Goal: Task Accomplishment & Management: Complete application form

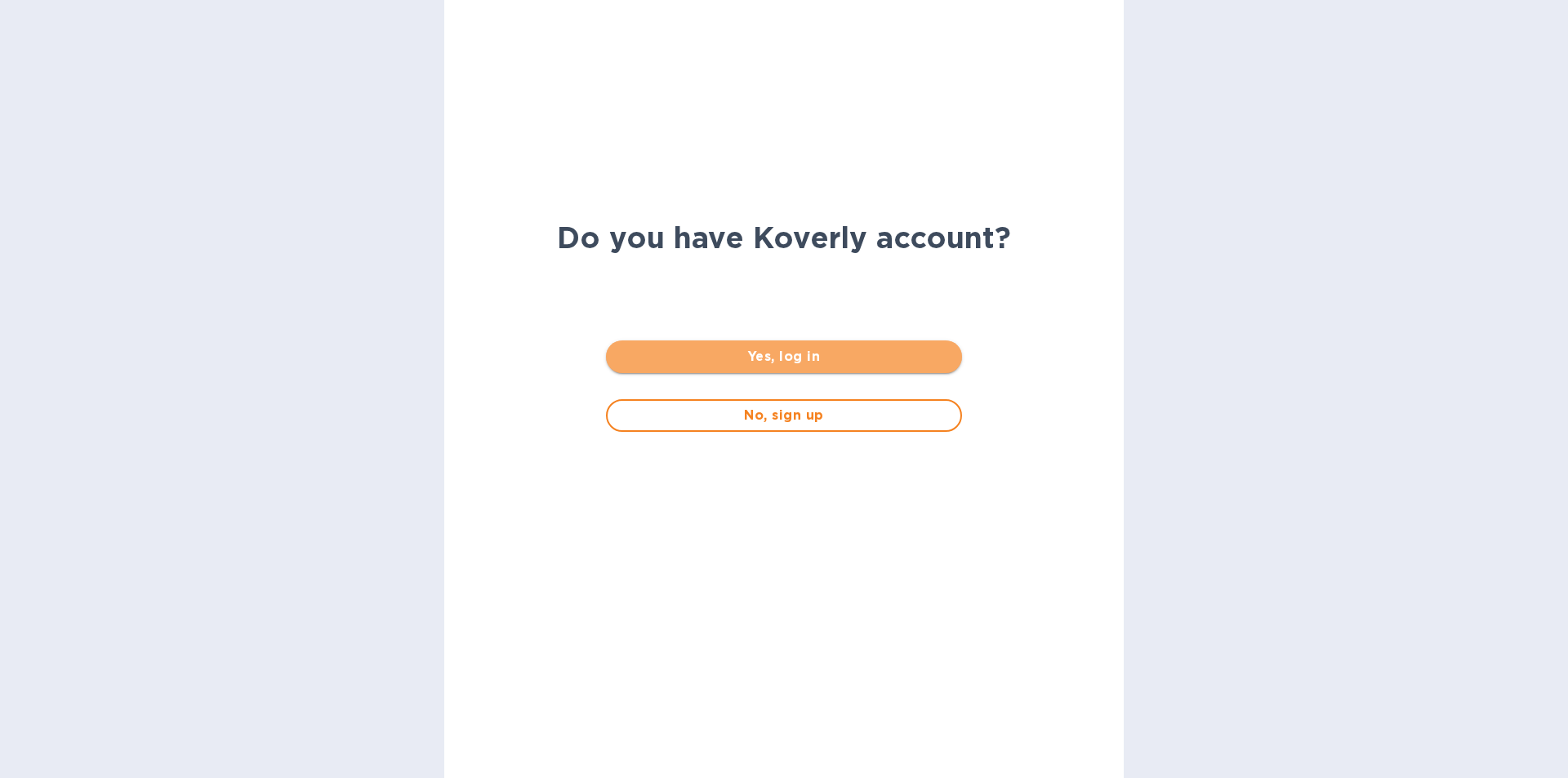
click at [851, 360] on span "Yes, log in" at bounding box center [783, 356] width 329 height 20
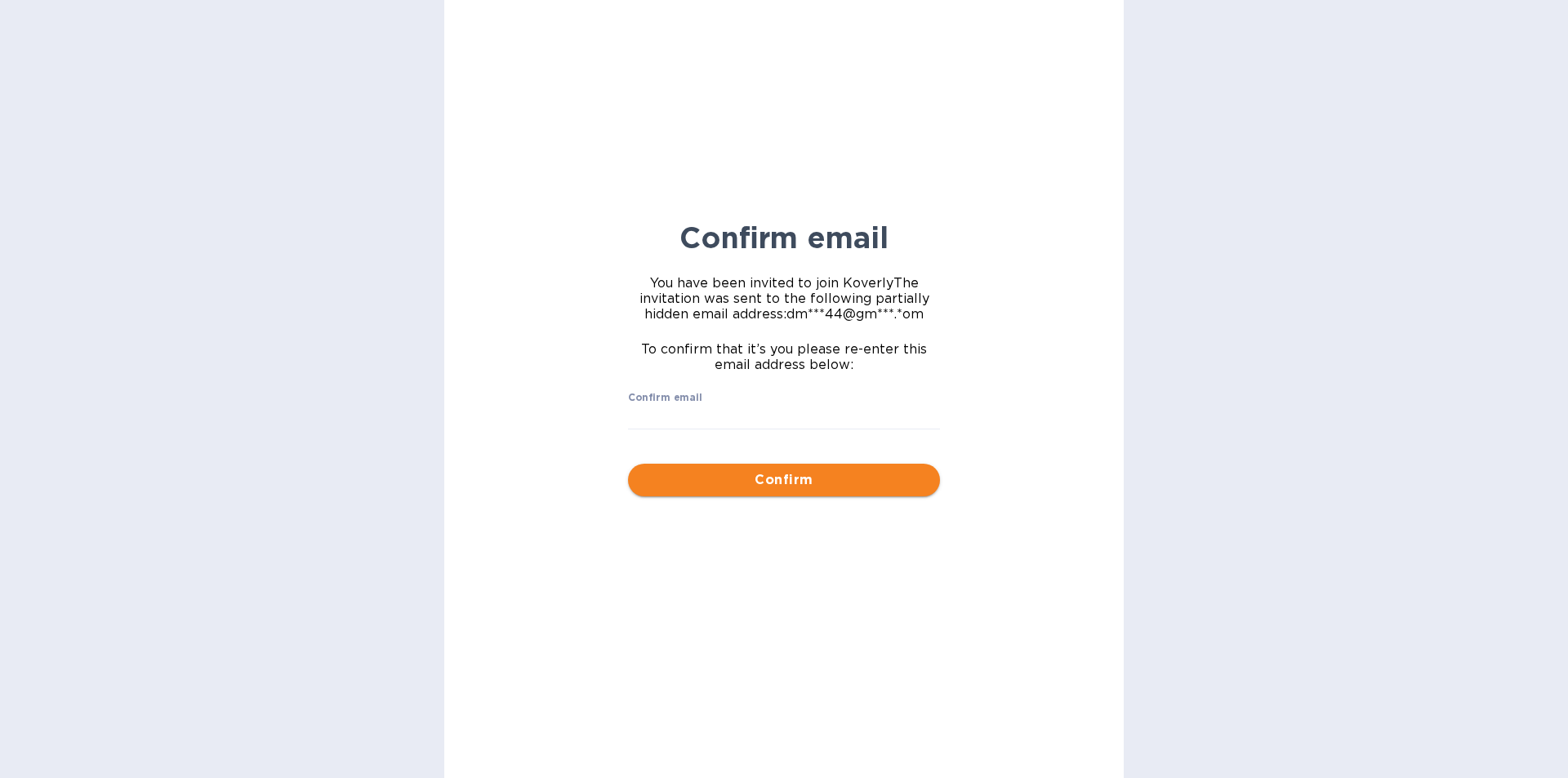
click at [809, 482] on span "Confirm" at bounding box center [784, 480] width 286 height 20
click at [728, 407] on input "Confirm email" at bounding box center [783, 417] width 312 height 25
type input "dmk2144@gmail.com"
click at [820, 481] on span "Confirm" at bounding box center [784, 480] width 286 height 20
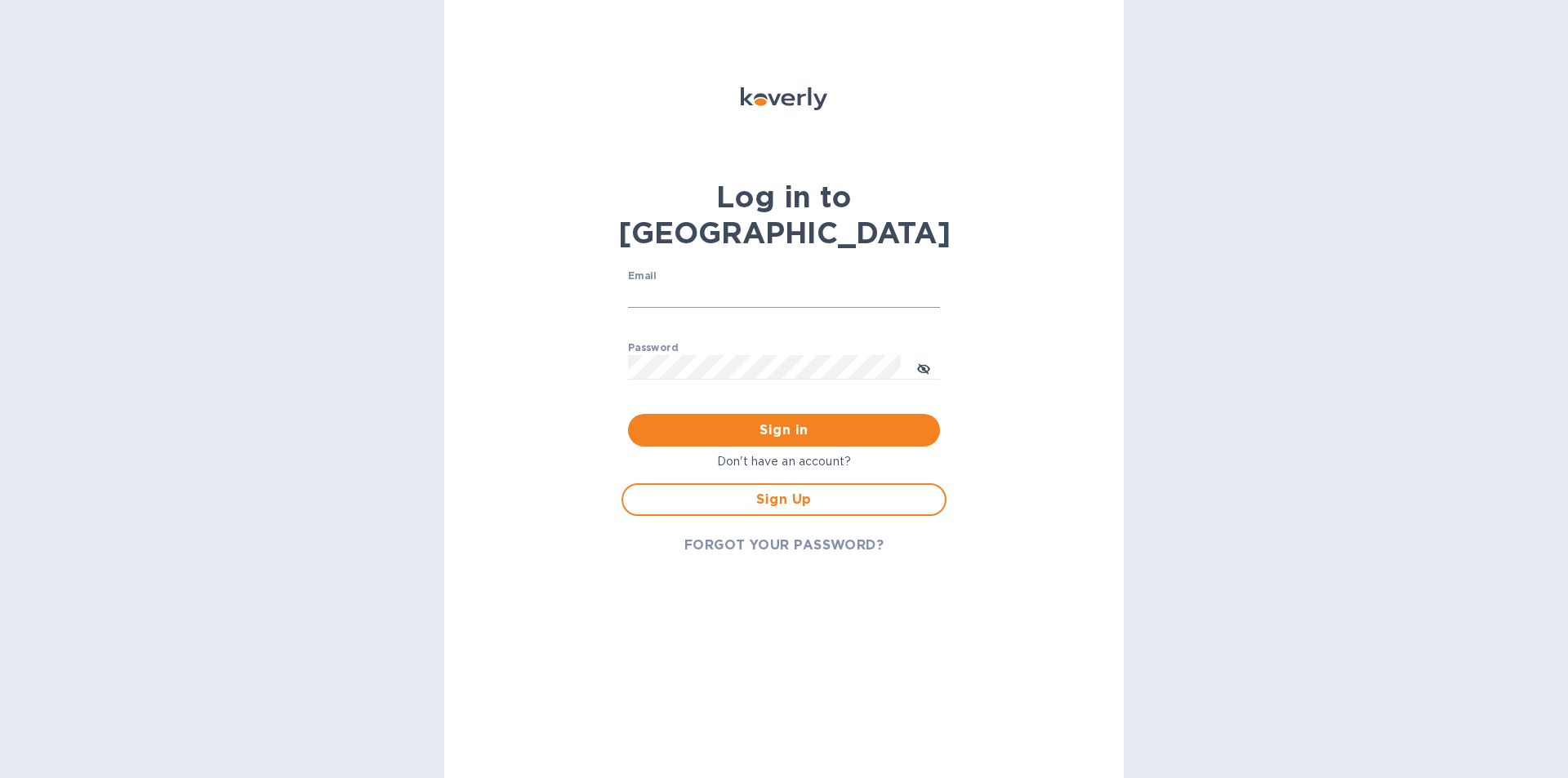
drag, startPoint x: 707, startPoint y: 251, endPoint x: 698, endPoint y: 258, distance: 11.4
click at [707, 283] on input "Email" at bounding box center [783, 295] width 312 height 25
type input "dmk2144@gmil.com"
click at [1077, 284] on div "Log in to Koverly Email dmk2144@gmil.com ​ Password ​ Sign in Don't have an acc…" at bounding box center [783, 389] width 679 height 778
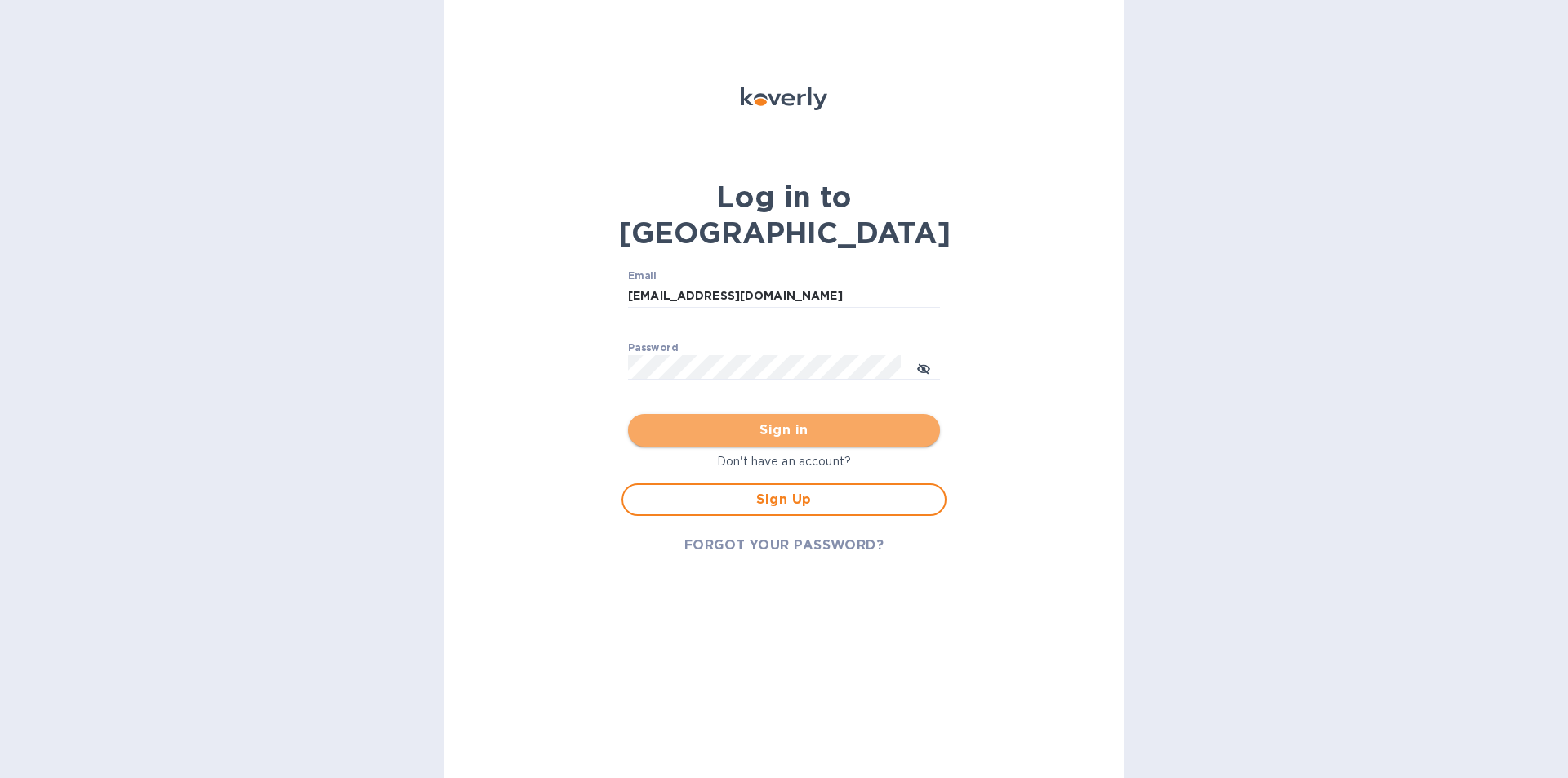
click at [842, 421] on span "Sign in" at bounding box center [784, 430] width 286 height 20
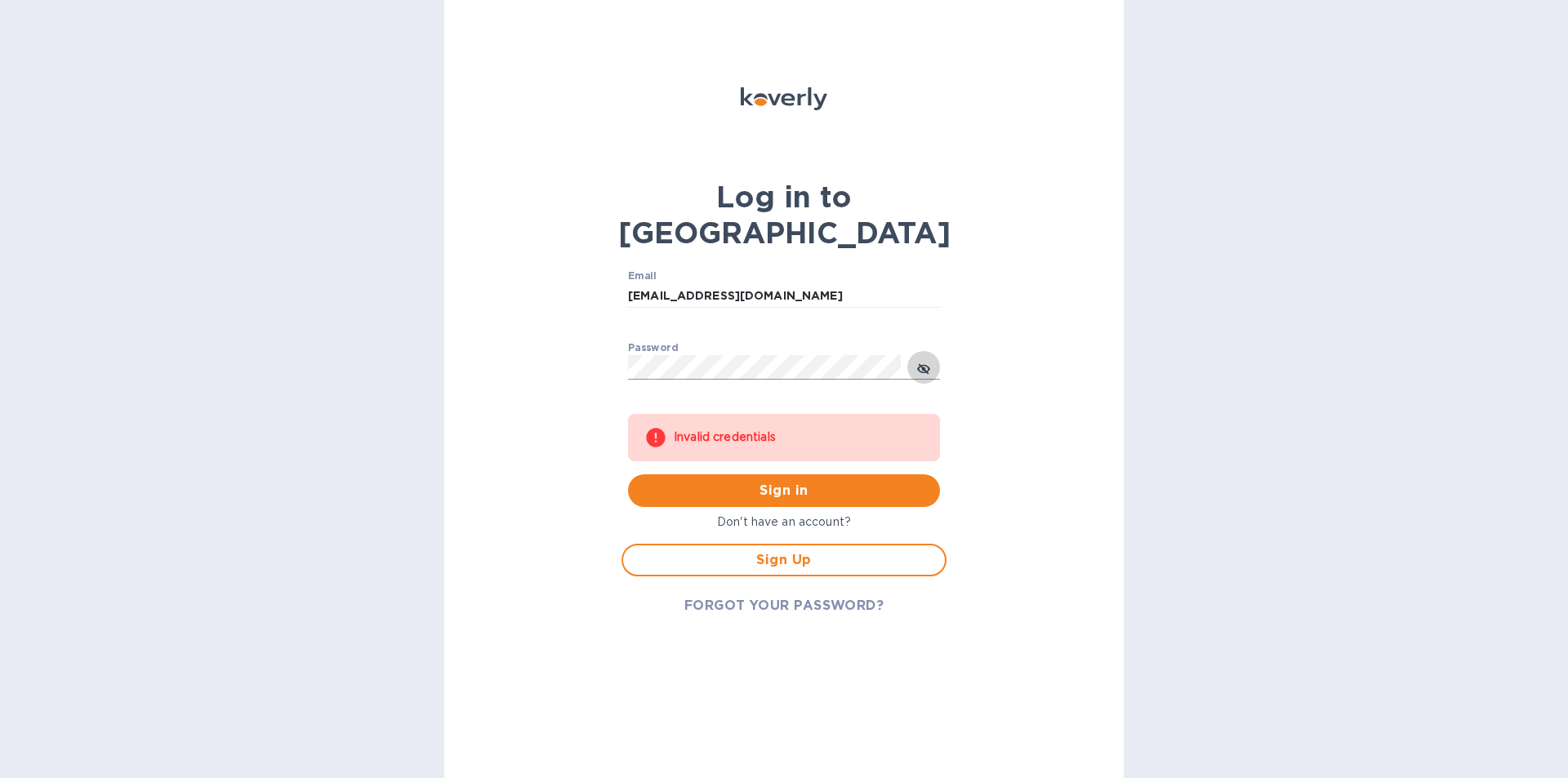
click at [923, 362] on icon "toggle password visibility" at bounding box center [923, 368] width 13 height 13
click at [552, 349] on div "Log in to Koverly Email dmk2144@gmil.com ​ Password ​ Invalid credentials Sign …" at bounding box center [783, 389] width 679 height 778
click at [818, 550] on span "Sign Up" at bounding box center [784, 559] width 296 height 20
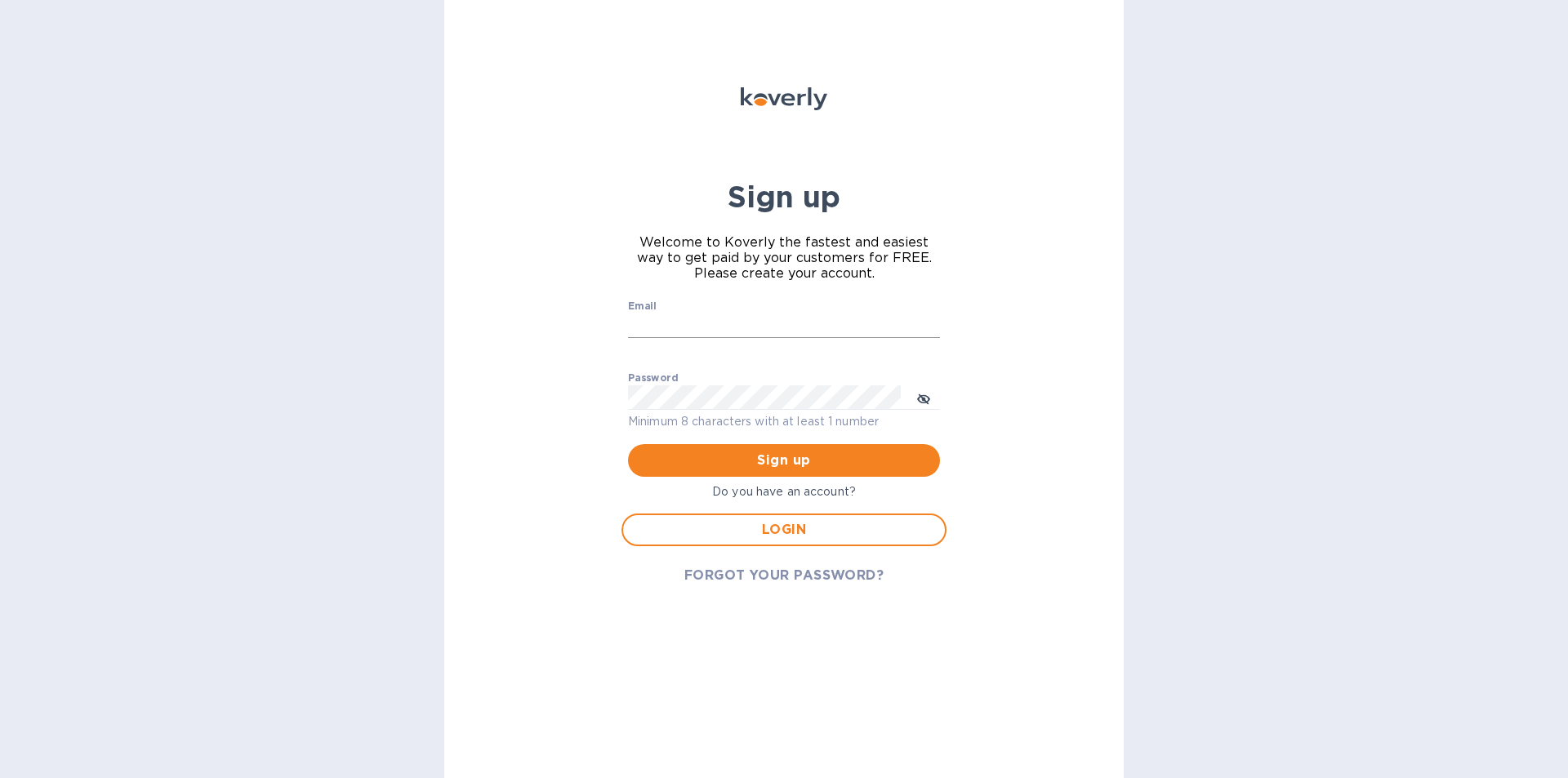
click at [695, 309] on div "Email ​" at bounding box center [783, 329] width 312 height 59
click at [692, 323] on input "Email" at bounding box center [783, 326] width 312 height 25
type input "dmk2144@gmil.com"
click at [981, 361] on div "Sign up Welcome to Koverly the fastest and easiest way to get paid by your cust…" at bounding box center [783, 389] width 679 height 778
click at [912, 392] on button "toggle password visibility" at bounding box center [923, 397] width 32 height 32
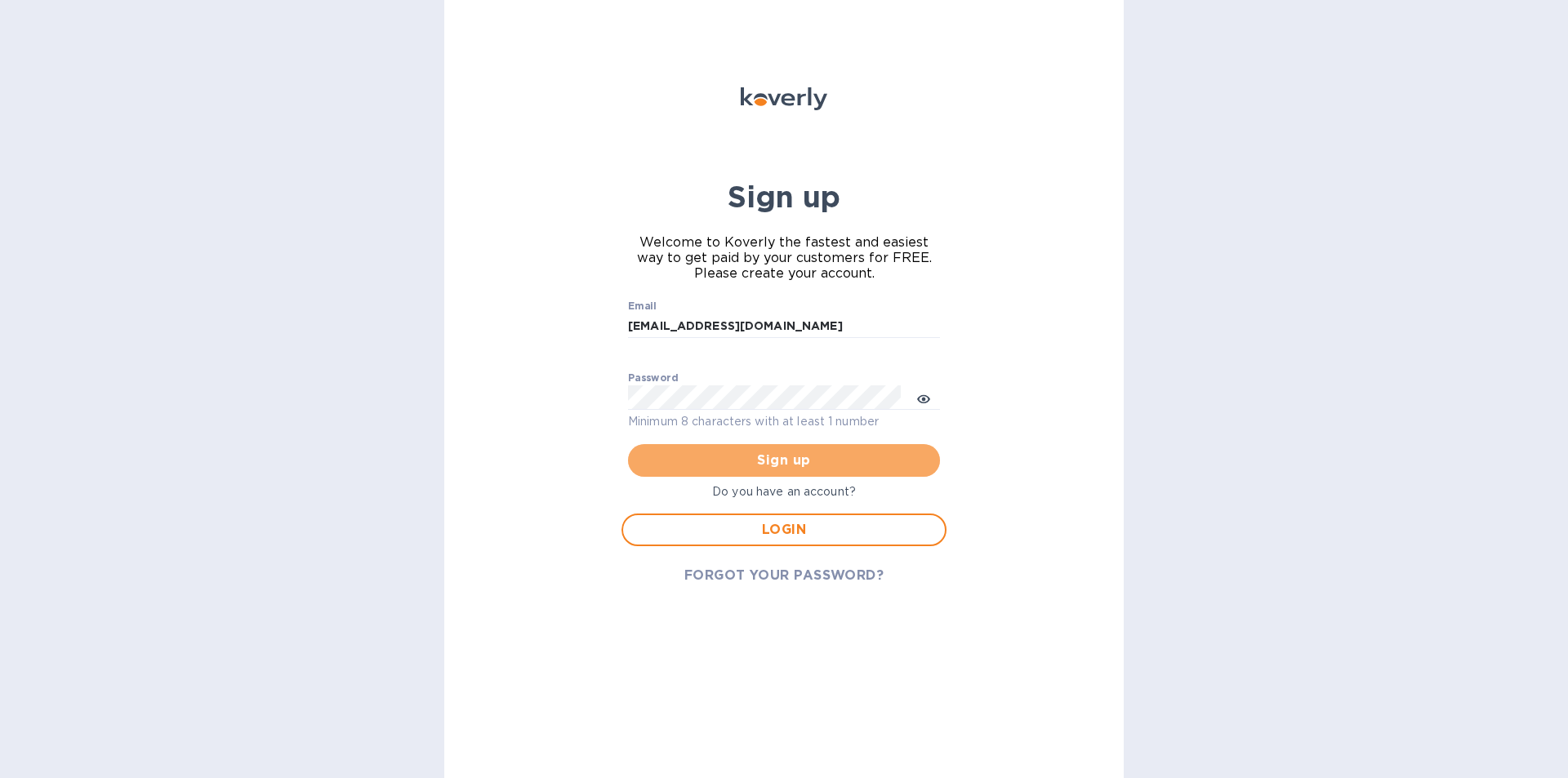
click at [837, 462] on span "Sign up" at bounding box center [784, 460] width 286 height 20
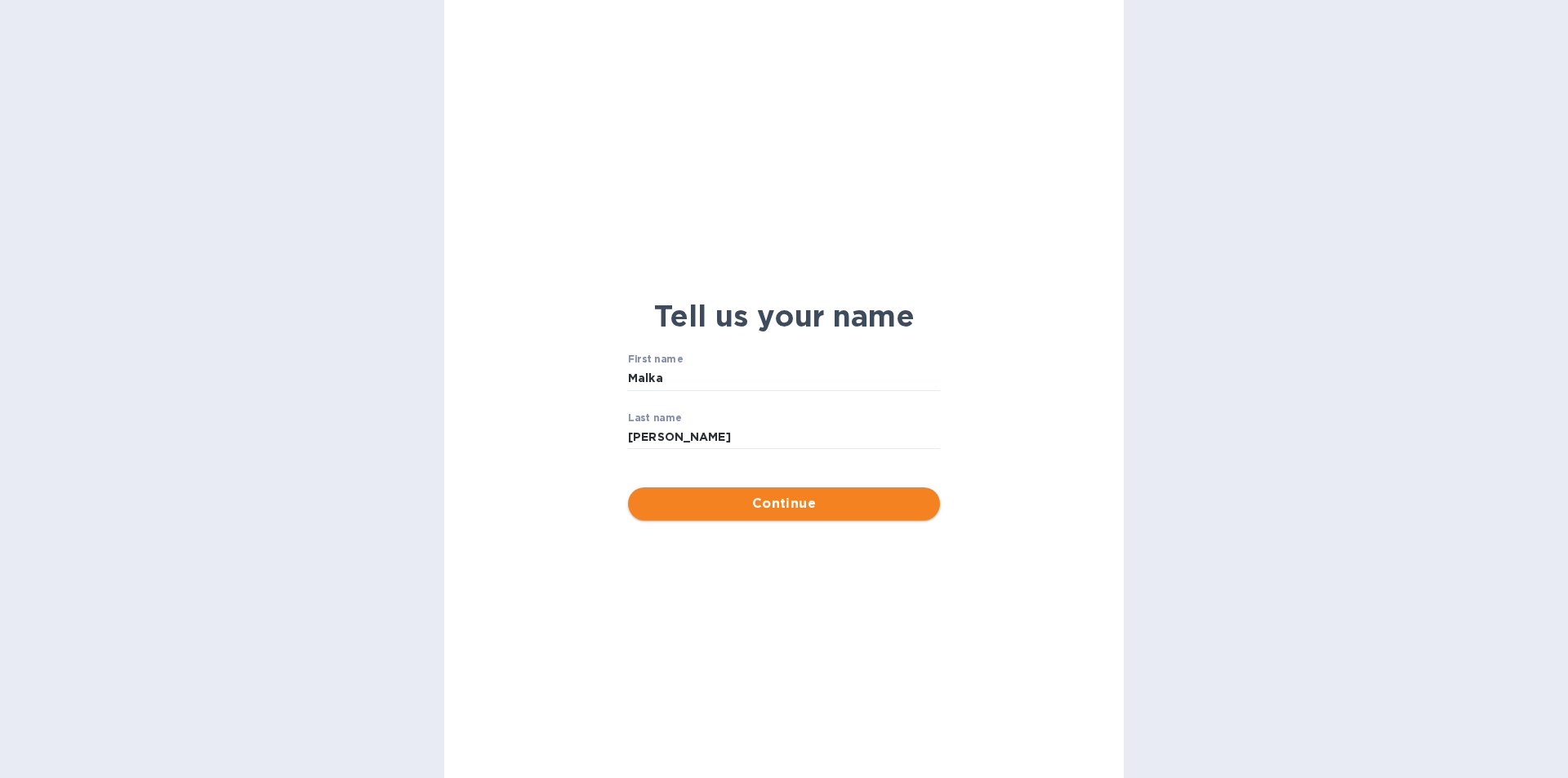
click at [798, 503] on span "Continue" at bounding box center [784, 503] width 286 height 20
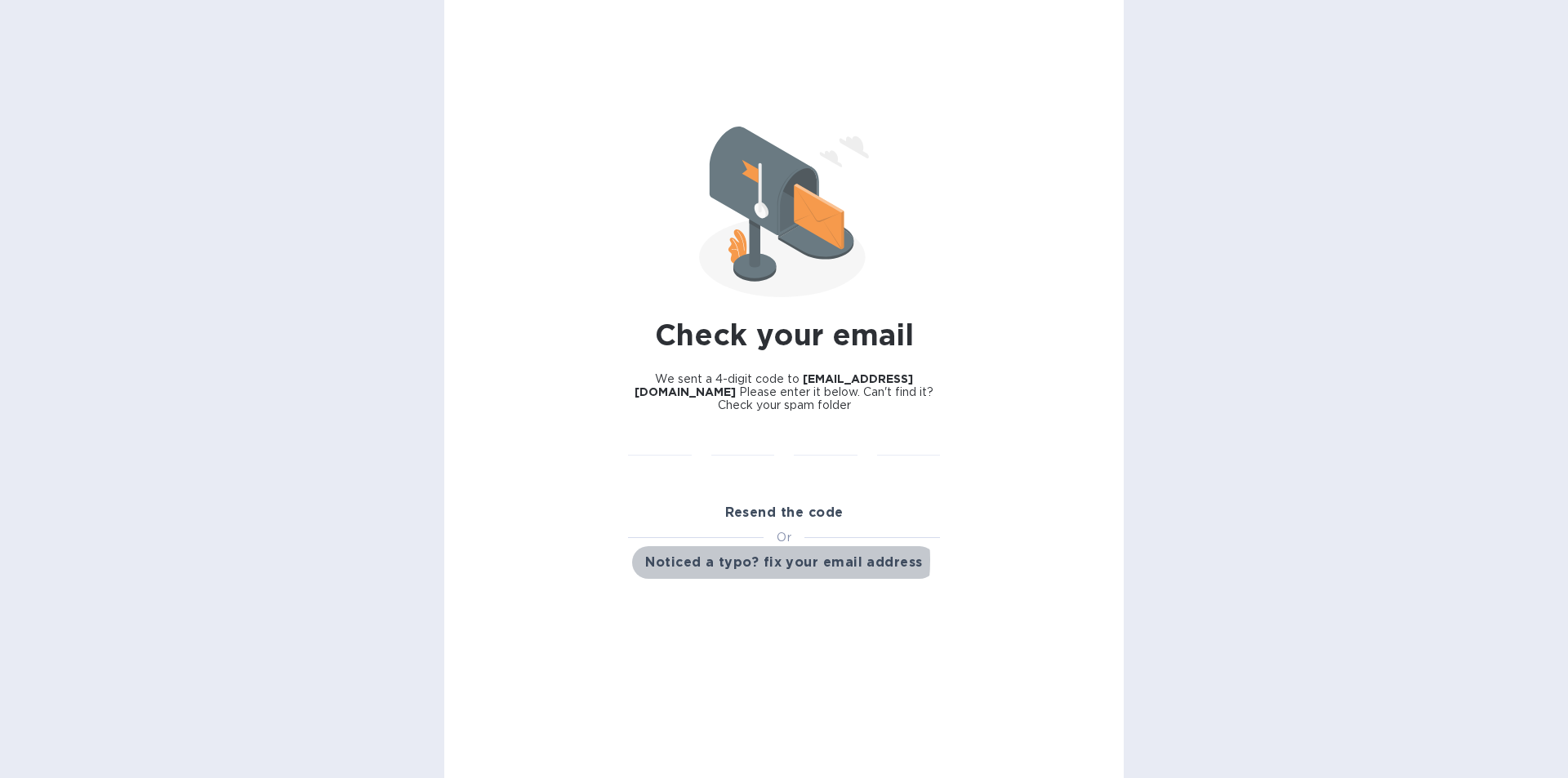
click at [741, 553] on span "Noticed a typo? fix your email address" at bounding box center [784, 562] width 277 height 20
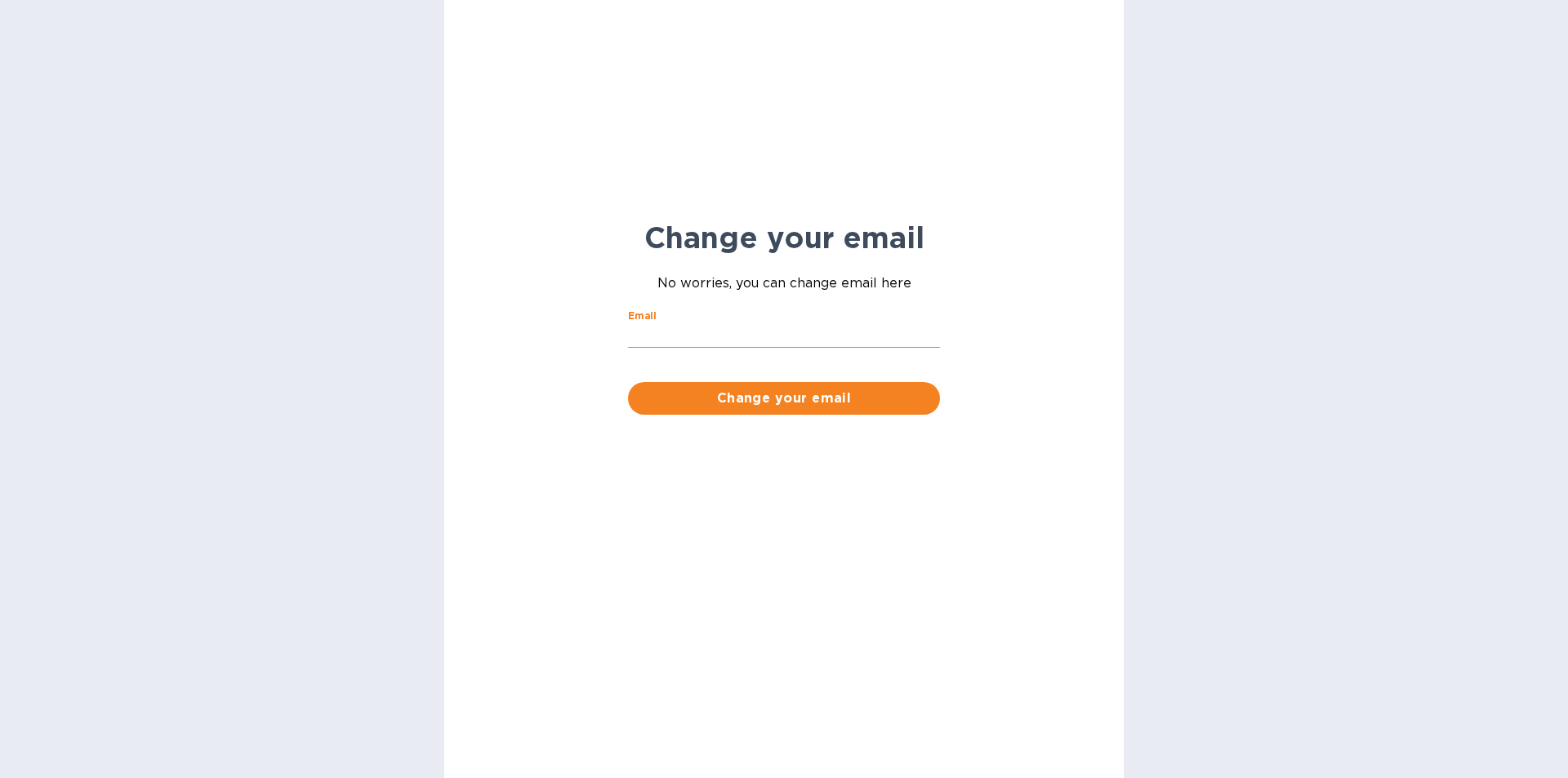
click at [719, 329] on input "Email" at bounding box center [783, 335] width 312 height 25
type input "dmk2144@gmail.com"
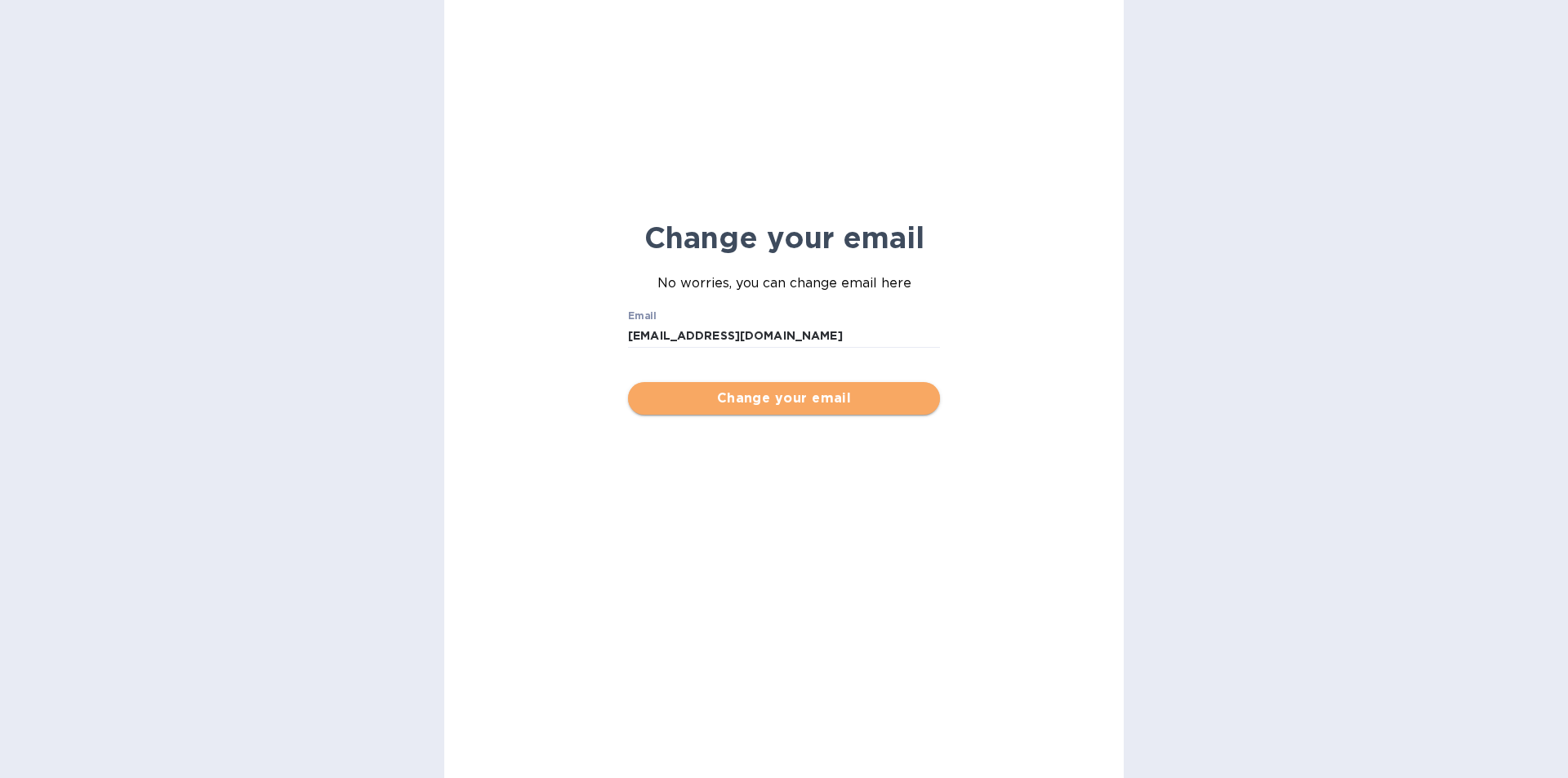
click at [812, 393] on span "Change your email" at bounding box center [784, 398] width 286 height 20
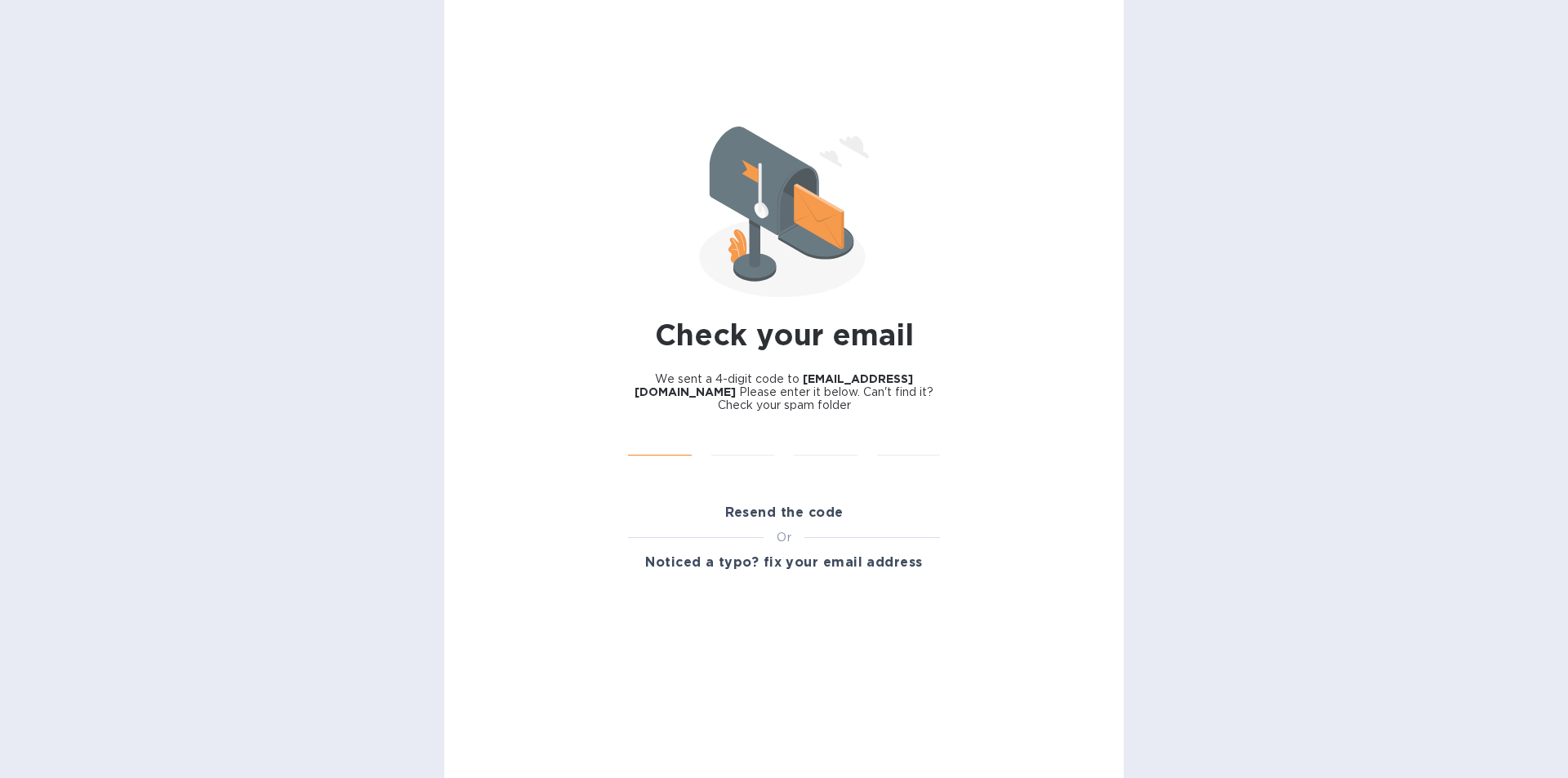
click at [677, 437] on input "text" at bounding box center [659, 443] width 64 height 25
type input "6"
type input "2"
type input "0"
type input "6"
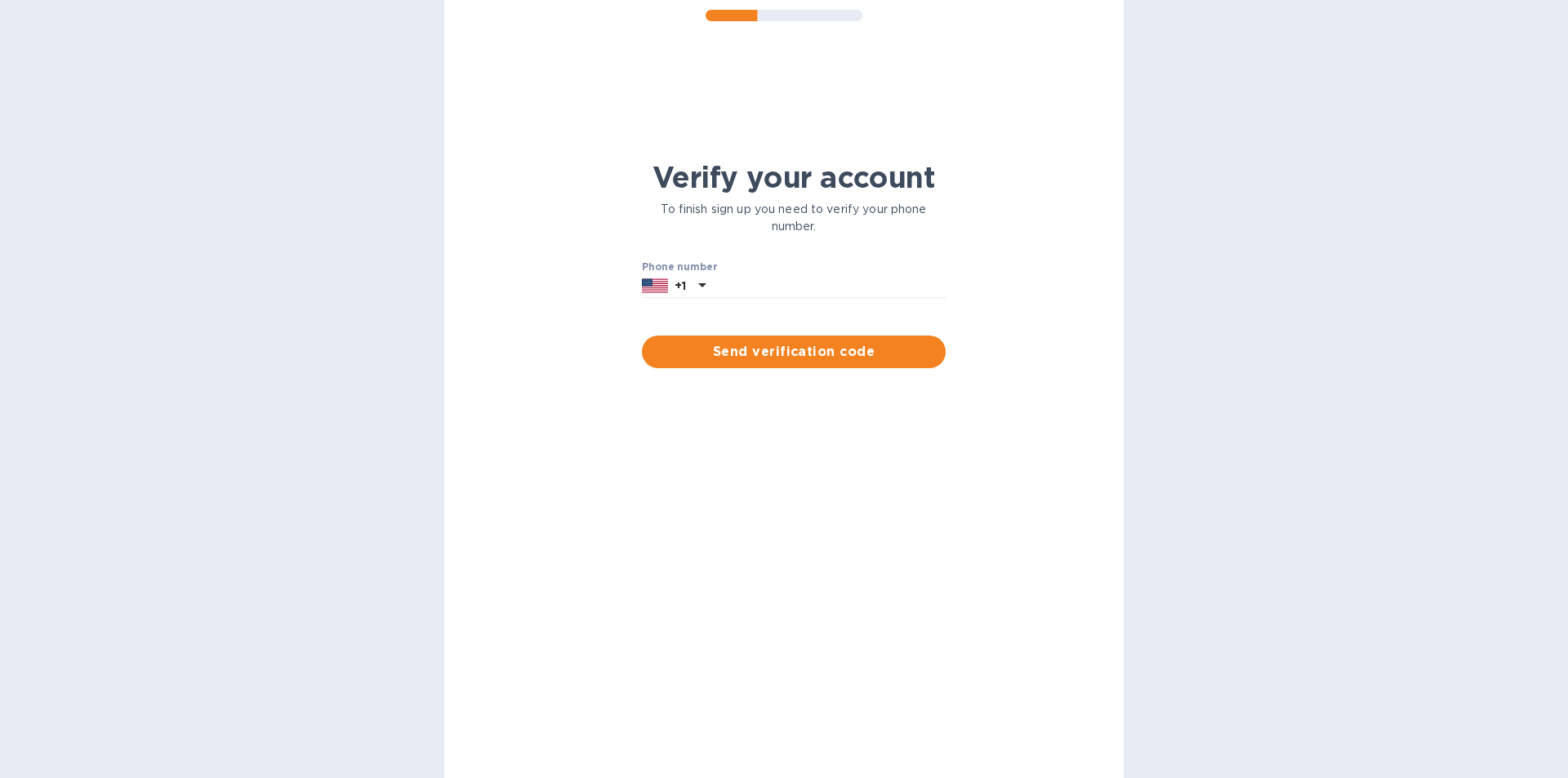
click at [731, 272] on div "Phone number +1" at bounding box center [793, 280] width 304 height 37
click at [734, 283] on input "text" at bounding box center [828, 287] width 234 height 25
type input "8453257132"
drag, startPoint x: 779, startPoint y: 352, endPoint x: 765, endPoint y: 352, distance: 14.0
click at [780, 352] on span "Send verification code" at bounding box center [793, 351] width 277 height 20
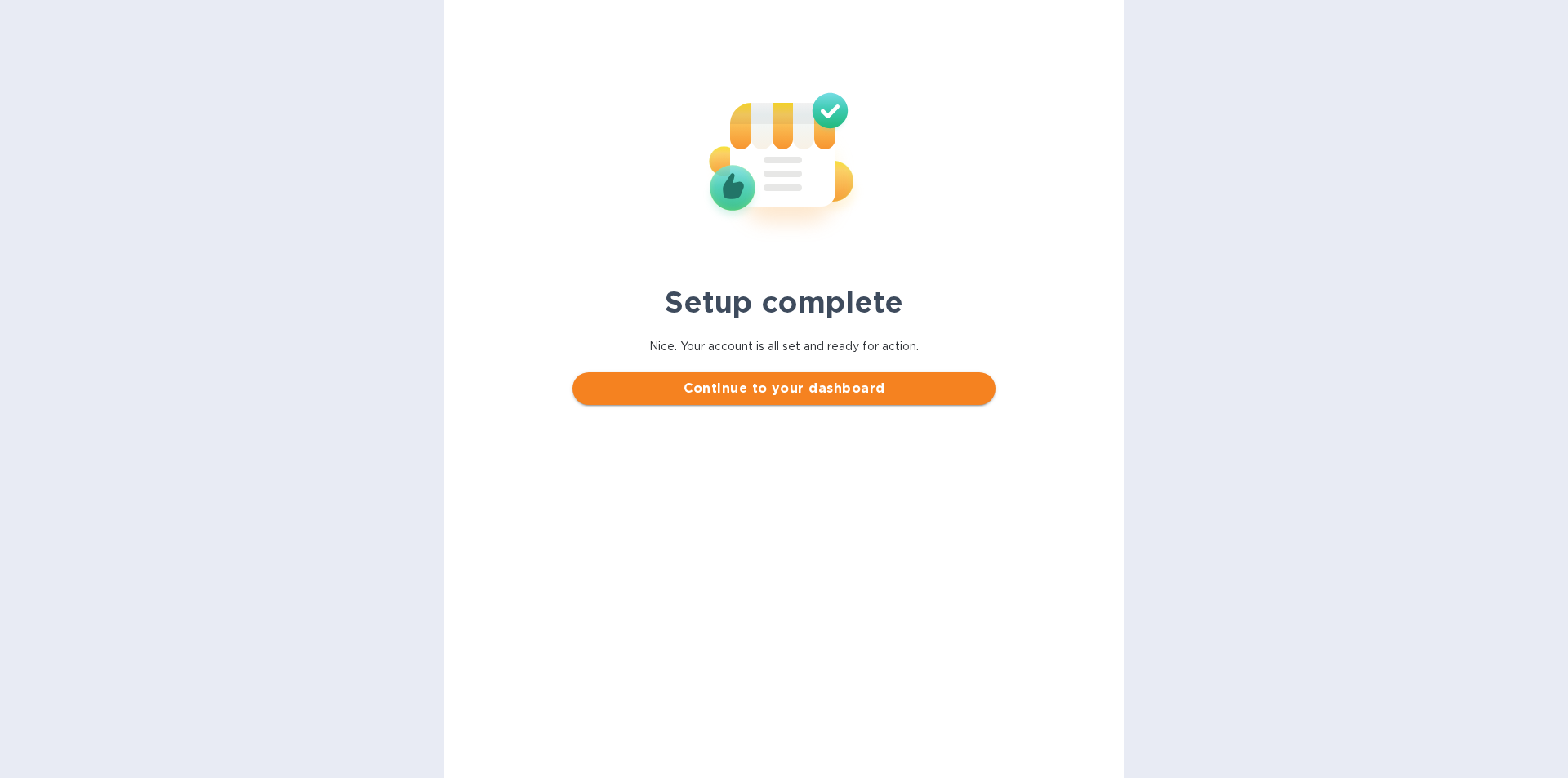
click at [751, 387] on span "Continue to your dashboard" at bounding box center [783, 389] width 396 height 20
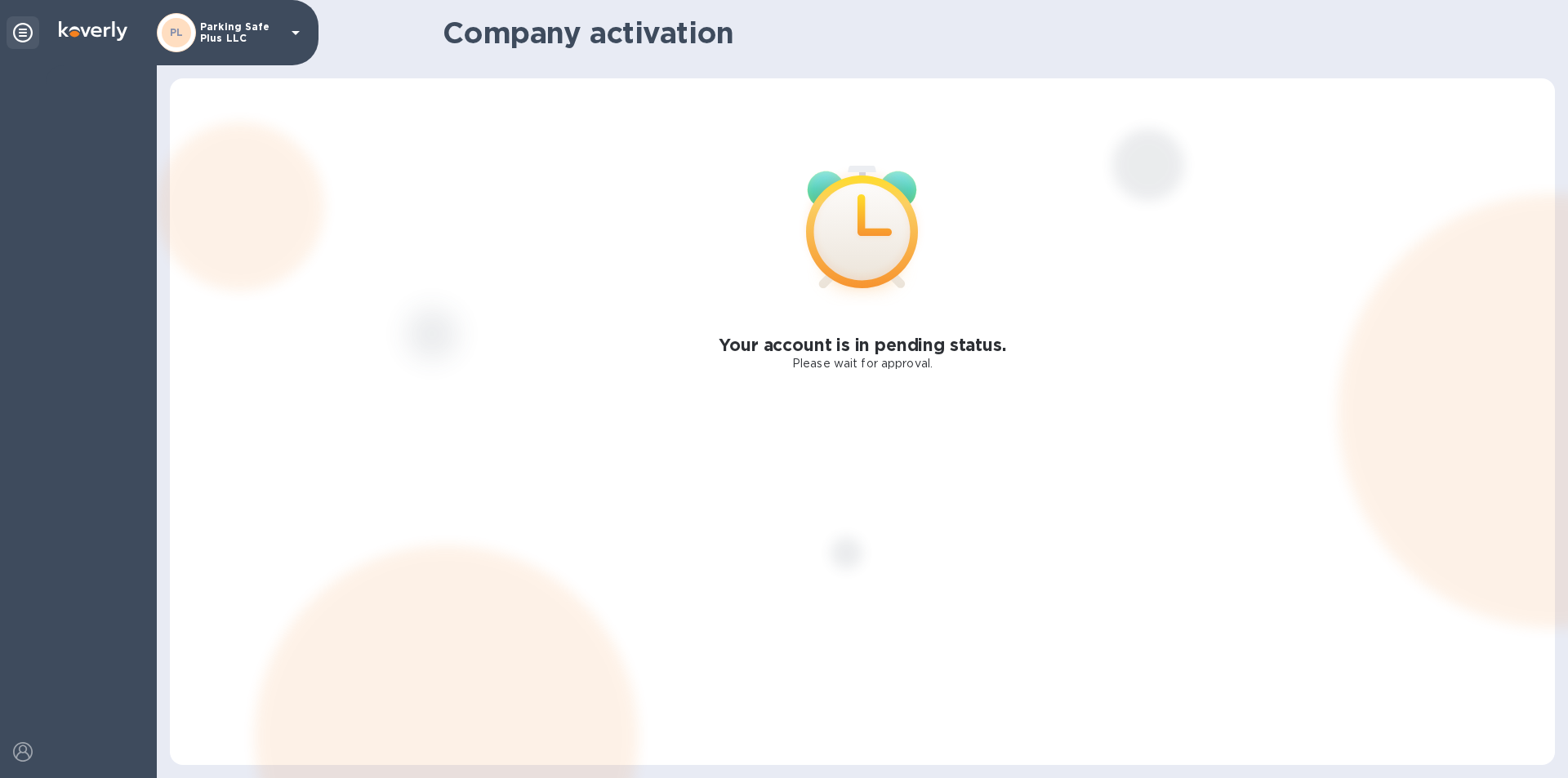
click at [1308, 138] on div "Your account is in pending status. Please wait for approval." at bounding box center [862, 422] width 1385 height 687
click at [291, 28] on icon at bounding box center [295, 32] width 20 height 20
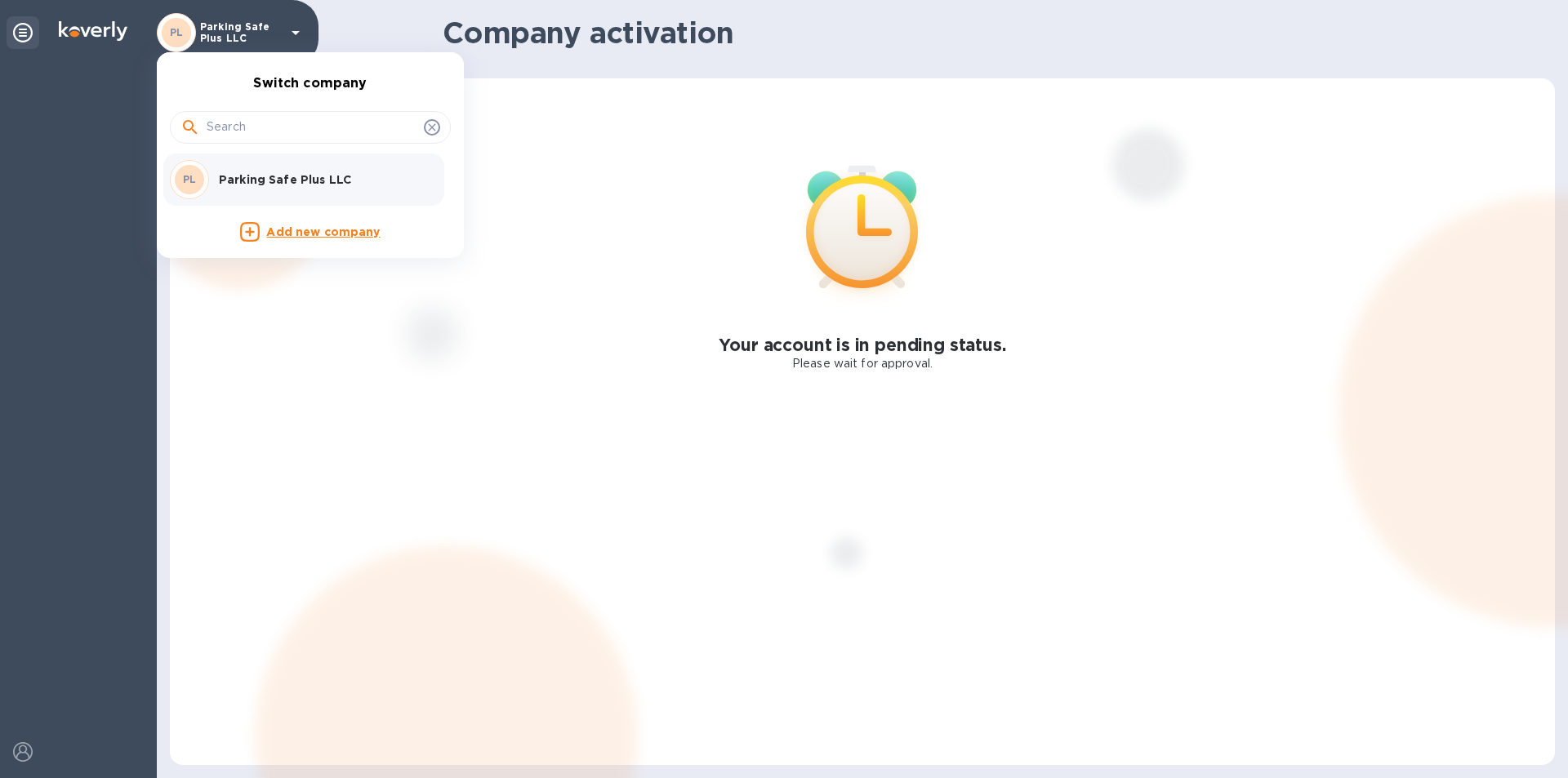
click at [1214, 367] on div at bounding box center [784, 389] width 1568 height 778
